Goal: Use online tool/utility: Use online tool/utility

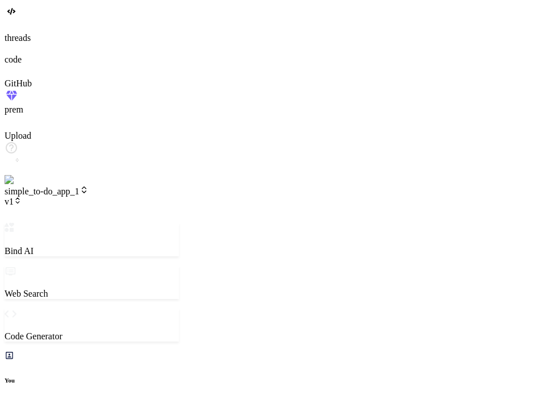
click at [22, 197] on icon at bounding box center [18, 201] width 8 height 8
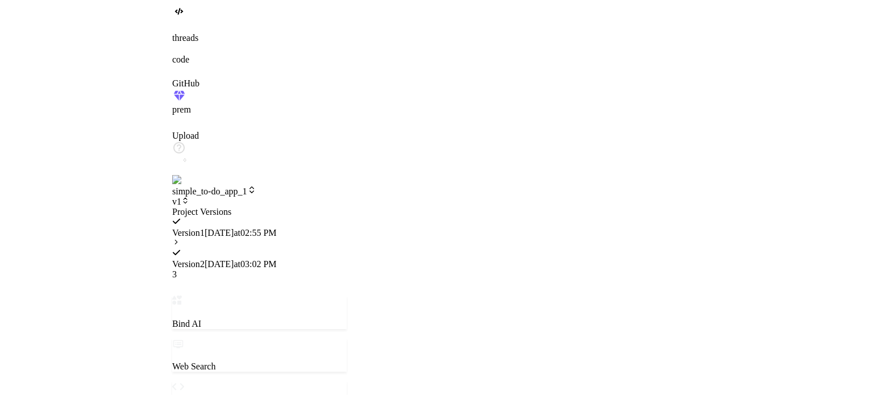
scroll to position [1004, 0]
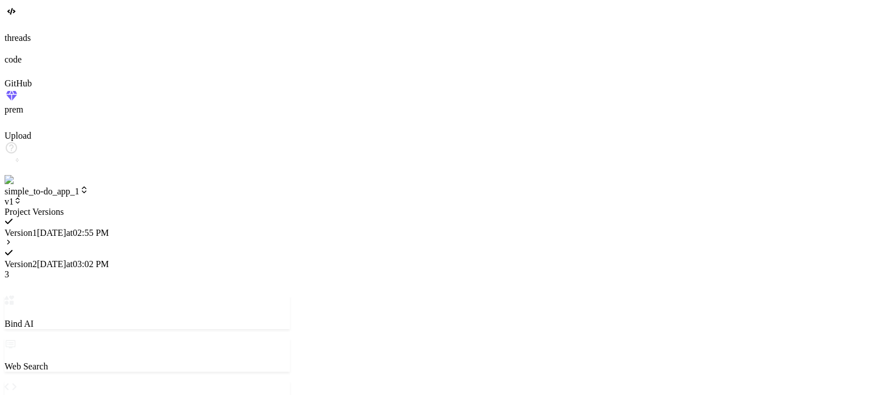
click at [164, 238] on div "Version 2 [DATE] 03:02 PM 3" at bounding box center [147, 259] width 285 height 42
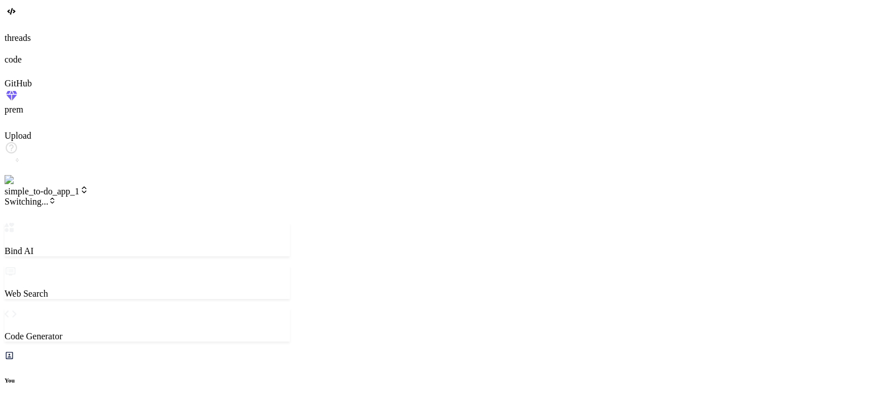
click at [56, 197] on span "Switching..." at bounding box center [31, 202] width 52 height 10
click at [22, 197] on span "v2" at bounding box center [13, 202] width 17 height 10
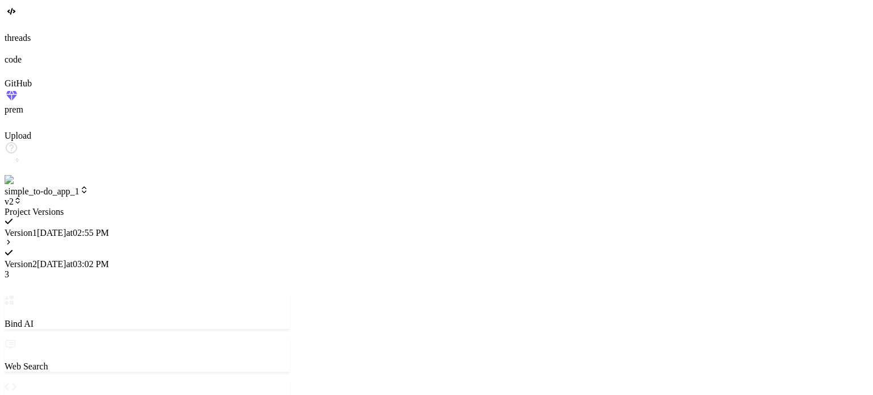
click at [10, 241] on icon at bounding box center [8, 243] width 2 height 4
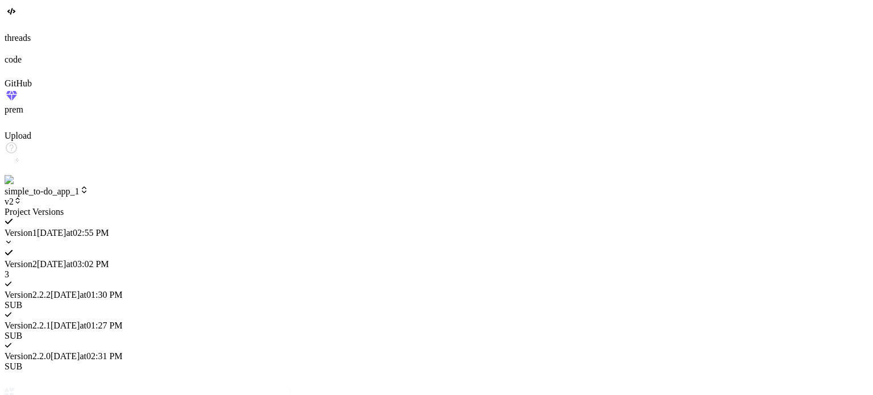
scroll to position [1506, 0]
type textarea "x"
click at [154, 238] on div "Version 2 [DATE] 03:02 PM 3" at bounding box center [147, 259] width 285 height 42
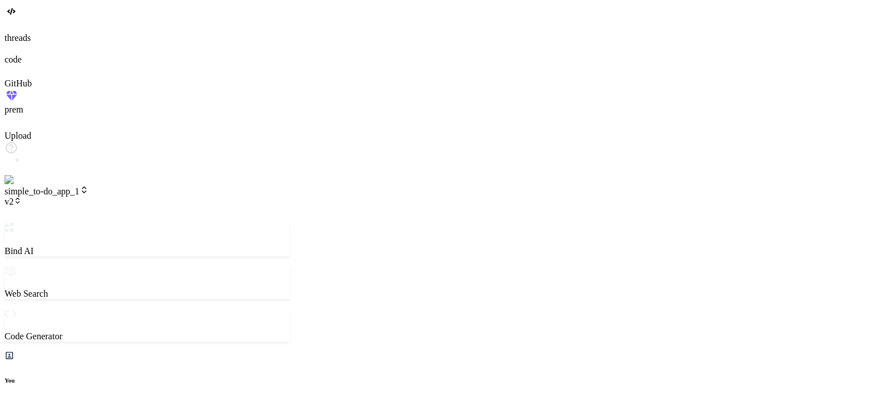
click at [22, 197] on icon at bounding box center [18, 201] width 8 height 8
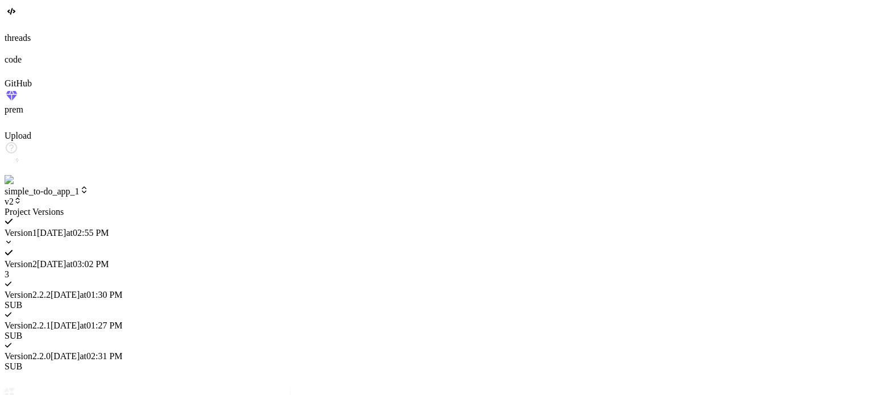
click at [13, 238] on icon at bounding box center [9, 242] width 8 height 8
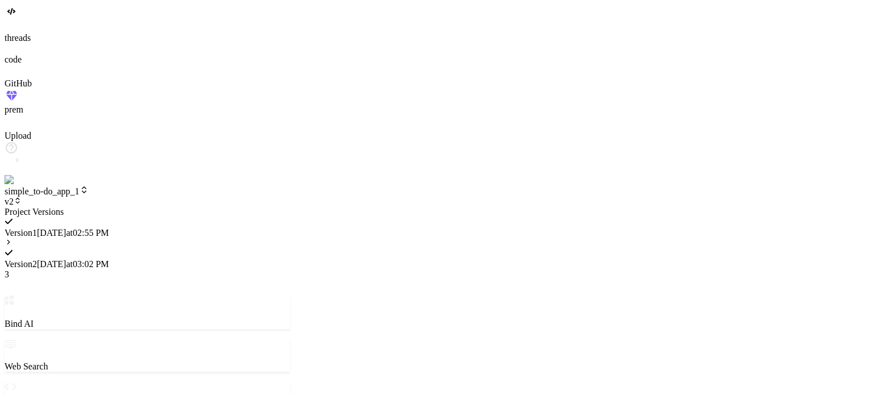
click at [10, 241] on icon at bounding box center [8, 243] width 2 height 4
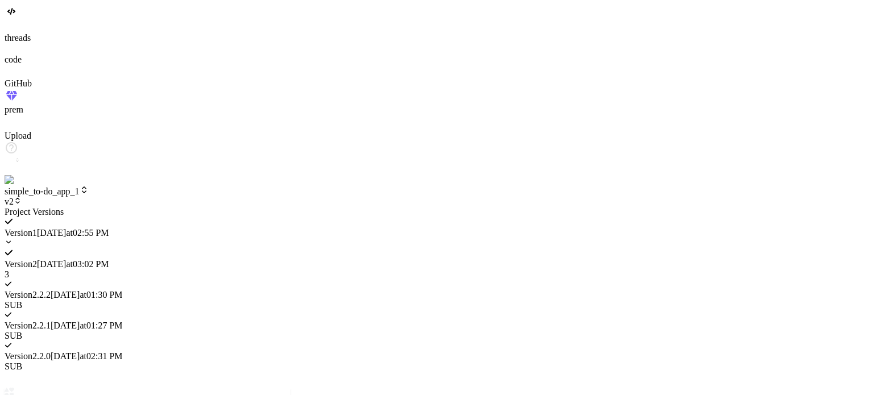
click at [37, 259] on span "Version 2" at bounding box center [21, 264] width 32 height 10
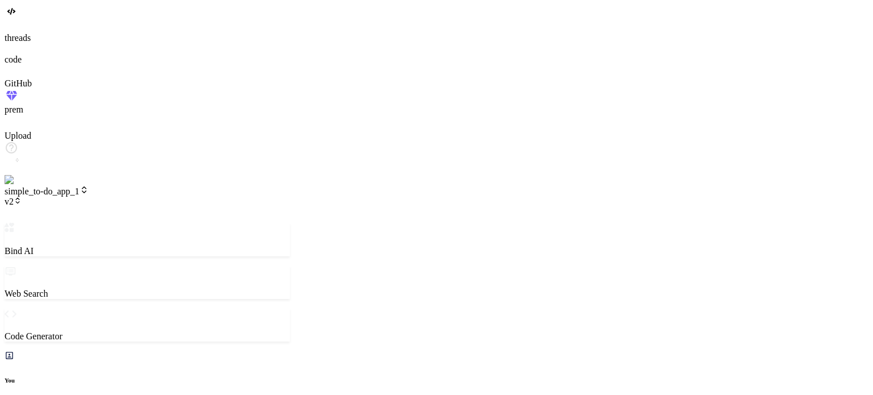
click at [22, 197] on icon at bounding box center [18, 201] width 8 height 8
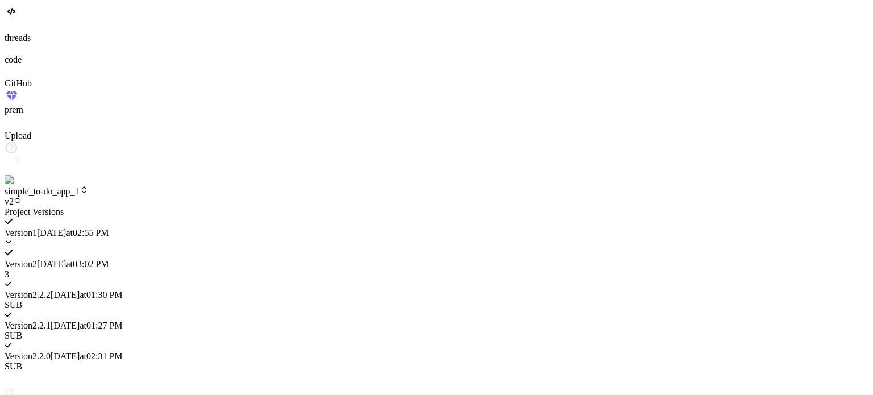
click at [37, 259] on span "Version 2" at bounding box center [21, 264] width 32 height 10
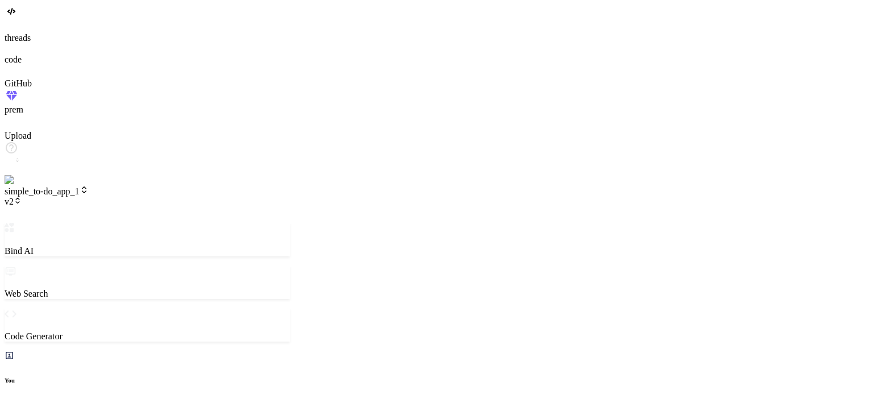
click at [22, 197] on span "v2" at bounding box center [13, 202] width 17 height 10
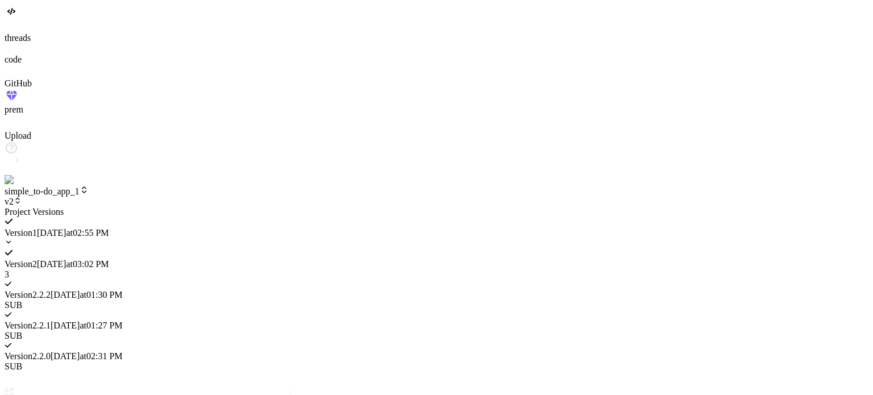
click at [13, 238] on icon at bounding box center [9, 242] width 8 height 8
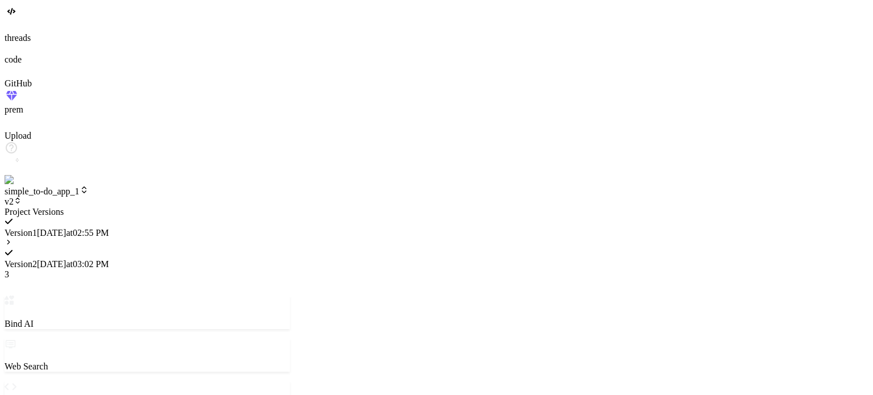
click at [37, 259] on span "Version 2" at bounding box center [21, 264] width 32 height 10
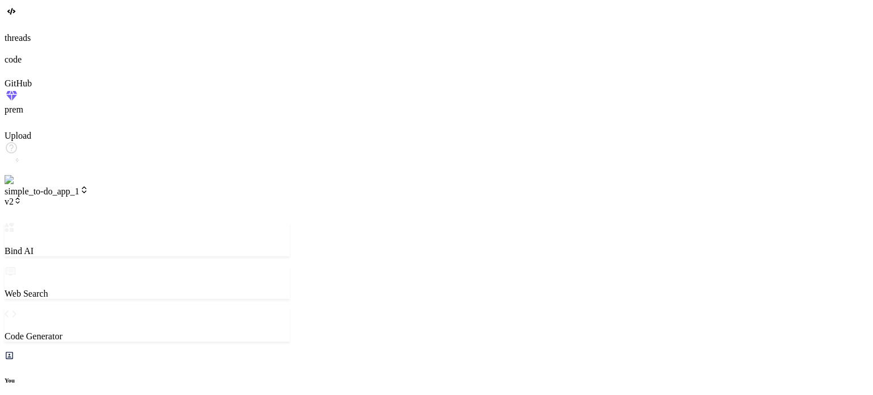
drag, startPoint x: 158, startPoint y: 20, endPoint x: 154, endPoint y: 15, distance: 6.8
click at [154, 185] on header "simple_to-do_app_1 v2 Created with Pixso." at bounding box center [147, 204] width 285 height 38
click at [22, 197] on icon at bounding box center [18, 201] width 8 height 8
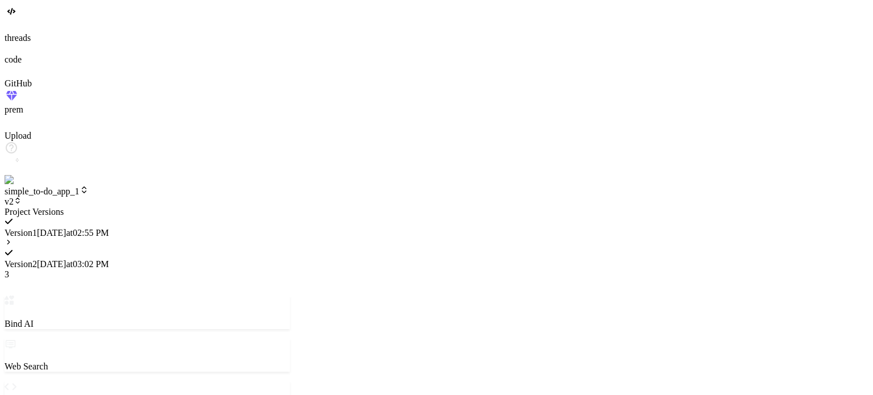
click at [13, 238] on icon at bounding box center [9, 242] width 8 height 8
